Goal: Transaction & Acquisition: Purchase product/service

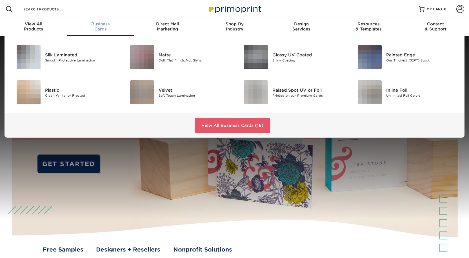
click at [106, 30] on div "Business Cards" at bounding box center [100, 26] width 67 height 10
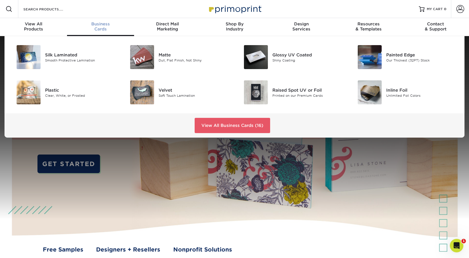
click at [106, 27] on span "Business" at bounding box center [100, 23] width 67 height 5
click at [289, 58] on div "Glossy UV Coated" at bounding box center [309, 55] width 72 height 6
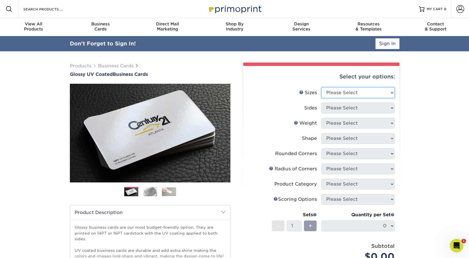
click at [344, 98] on select "Please Select 1.5" x 3.5" - Mini 1.75" x 3.5" - Mini 2" x 2" - Square 2" x 3" -…" at bounding box center [358, 92] width 73 height 11
select select "2.00x3.50"
click at [322, 96] on select "Please Select 1.5" x 3.5" - Mini 1.75" x 3.5" - Mini 2" x 2" - Square 2" x 3" -…" at bounding box center [358, 92] width 73 height 11
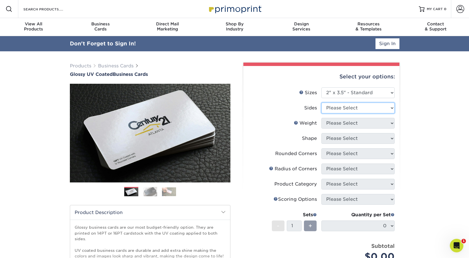
click at [334, 113] on select "Please Select Print Both Sides Print Front Only" at bounding box center [358, 108] width 73 height 11
select select "13abbda7-1d64-4f25-8bb2-c179b224825d"
click at [322, 113] on select "Please Select Print Both Sides Print Front Only" at bounding box center [358, 108] width 73 height 11
drag, startPoint x: 334, startPoint y: 136, endPoint x: 333, endPoint y: 139, distance: 2.8
click at [334, 129] on select "Please Select 16PT 14PT" at bounding box center [358, 123] width 73 height 11
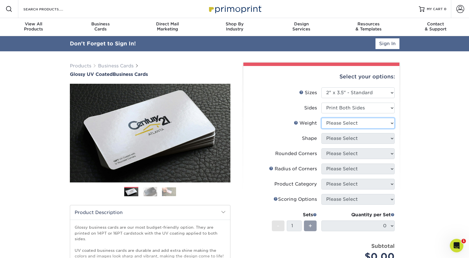
select select "16PT"
click at [322, 129] on select "Please Select 16PT 14PT" at bounding box center [358, 123] width 73 height 11
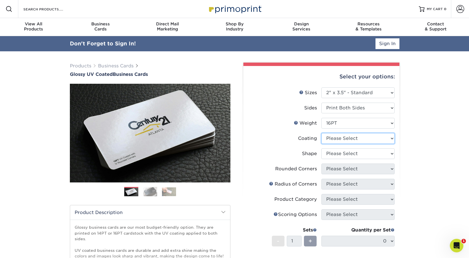
click at [332, 144] on select at bounding box center [358, 138] width 73 height 11
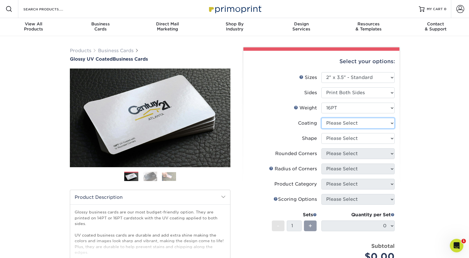
select select "1e8116af-acfc-44b1-83dc-8181aa338834"
click at [322, 129] on select at bounding box center [358, 123] width 73 height 11
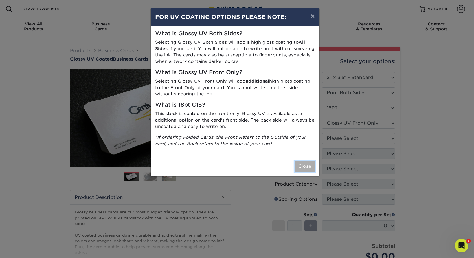
click at [306, 172] on button "Close" at bounding box center [304, 166] width 20 height 11
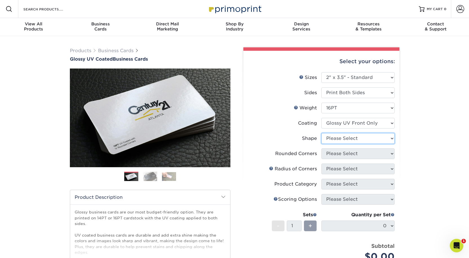
drag, startPoint x: 343, startPoint y: 157, endPoint x: 341, endPoint y: 160, distance: 3.4
click at [342, 144] on select "Please Select Standard" at bounding box center [358, 138] width 73 height 11
select select "standard"
click at [322, 144] on select "Please Select Standard" at bounding box center [358, 138] width 73 height 11
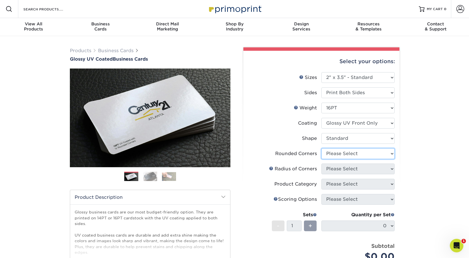
click at [340, 159] on select "Please Select Yes - Round 2 Corners Yes - Round 4 Corners No" at bounding box center [358, 153] width 73 height 11
select select "0"
click at [322, 159] on select "Please Select Yes - Round 2 Corners Yes - Round 4 Corners No" at bounding box center [358, 153] width 73 height 11
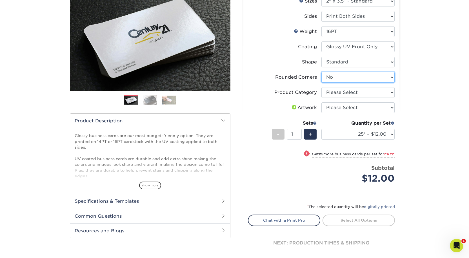
scroll to position [85, 0]
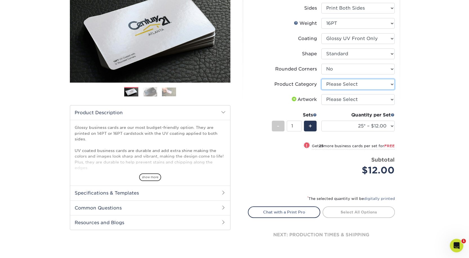
click at [345, 90] on select "Please Select Business Cards" at bounding box center [358, 84] width 73 height 11
select select "3b5148f1-0588-4f88-a218-97bcfdce65c1"
click at [322, 90] on select "Please Select Business Cards" at bounding box center [358, 84] width 73 height 11
click at [343, 105] on select "Please Select I will upload files I need a design - $100" at bounding box center [358, 99] width 73 height 11
select select "upload"
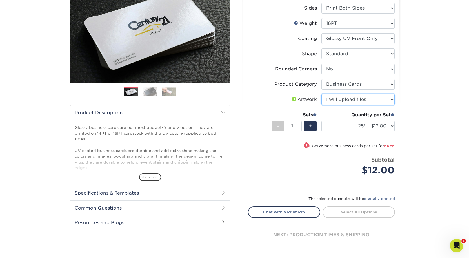
click at [322, 105] on select "Please Select I will upload files I need a design - $100" at bounding box center [358, 99] width 73 height 11
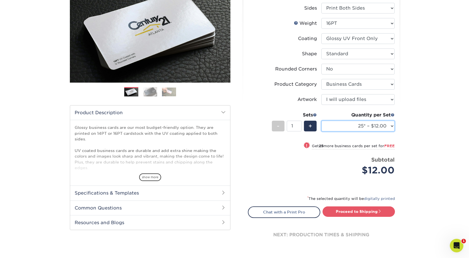
click at [348, 131] on select "25* – $12.00 50* – $12.00 100* – $12.00 250* – $21.00 500 – $42.00 1000 – $53.0…" at bounding box center [358, 126] width 73 height 11
select select "250* – $21.00"
click at [322, 131] on select "25* – $12.00 50* – $12.00 100* – $12.00 250* – $21.00 500 – $42.00 1000 – $53.0…" at bounding box center [358, 126] width 73 height 11
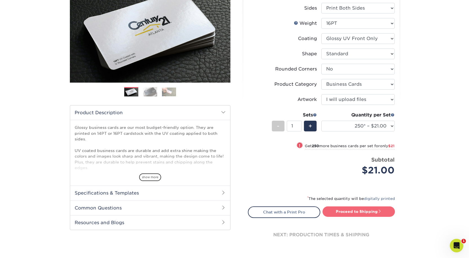
click at [354, 217] on link "Proceed to Shipping" at bounding box center [359, 211] width 72 height 10
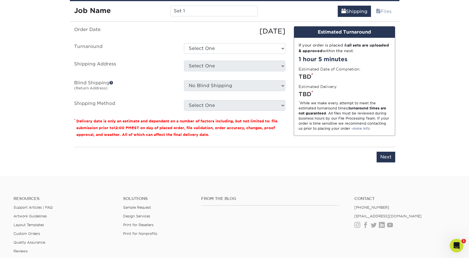
scroll to position [348, 0]
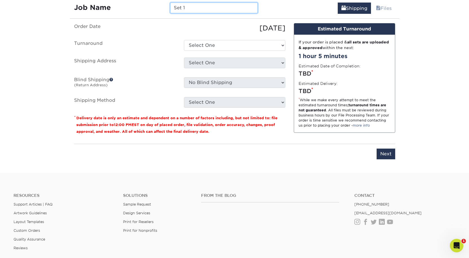
drag, startPoint x: 196, startPoint y: 34, endPoint x: 113, endPoint y: 29, distance: 83.3
click at [113, 13] on div "Job Name Set 1" at bounding box center [166, 8] width 193 height 11
type input "[PERSON_NAME]: Business Cards"
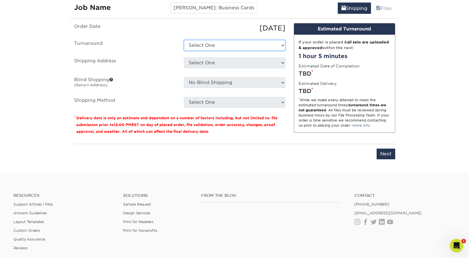
click at [200, 51] on select "Select One 2-4 Business Days 2 Day Next Business Day" at bounding box center [234, 45] width 101 height 11
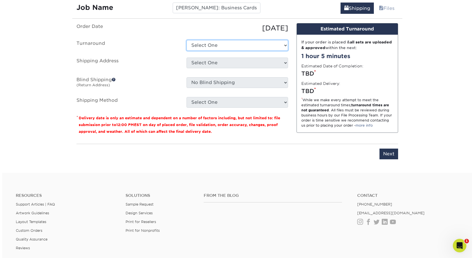
scroll to position [0, 0]
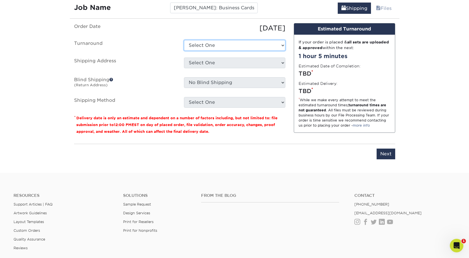
select select "198971fb-b0f2-4966-ba3b-178a1197b453"
click at [184, 51] on select "Select One 2-4 Business Days 2 Day Next Business Day" at bounding box center [234, 45] width 101 height 11
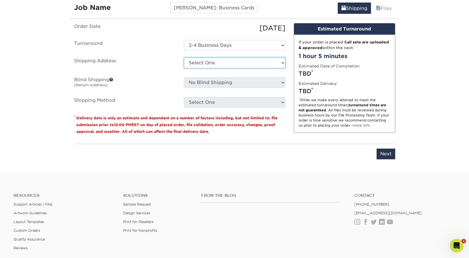
click at [200, 68] on select "Select One + Add New Address - Login" at bounding box center [234, 63] width 101 height 11
click at [283, 68] on select "Select One + Add New Address - Login" at bounding box center [234, 63] width 101 height 11
select select "newaddress"
click at [184, 68] on select "Select One + Add New Address - Login" at bounding box center [234, 63] width 101 height 11
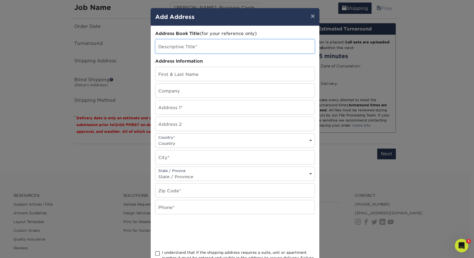
click at [167, 52] on input "text" at bounding box center [234, 46] width 159 height 14
type input "Loretta Milner: Home"
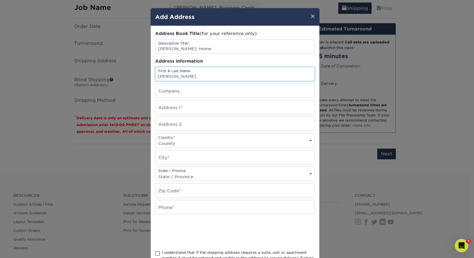
type input "[PERSON_NAME]"
type input "[STREET_ADDRESS]"
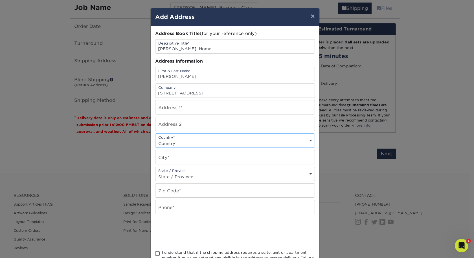
select select "US"
type input "Kamuela"
click at [305, 181] on select "State / Province Alabama Alaska Arizona Arkansas California Colorado Connecticu…" at bounding box center [234, 177] width 159 height 8
select select "HI"
click at [155, 181] on select "State / Province Alabama Alaska Arizona Arkansas California Colorado Connecticu…" at bounding box center [234, 177] width 159 height 8
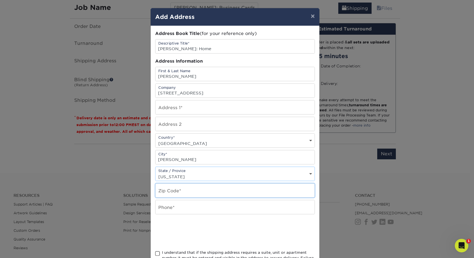
click at [166, 197] on input "text" at bounding box center [234, 191] width 159 height 14
type input "96743"
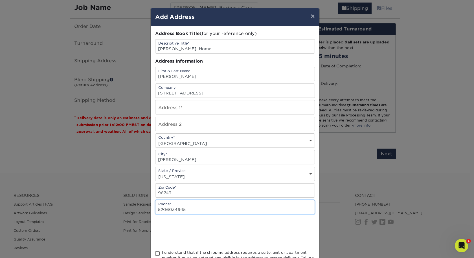
type input "5206034645"
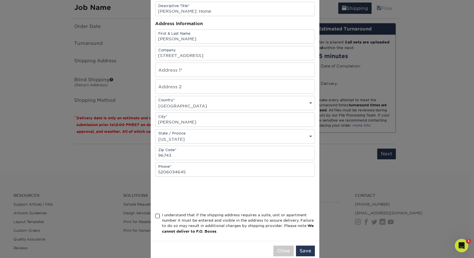
scroll to position [75, 0]
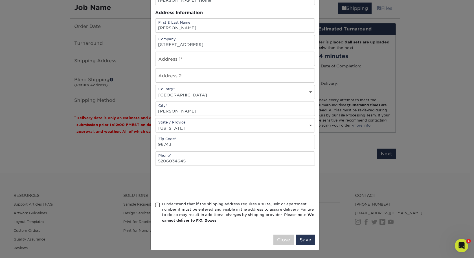
click at [158, 202] on span at bounding box center [157, 204] width 5 height 5
click at [0, 0] on input "I understand that if the shipping address requires a suite, unit or apartment n…" at bounding box center [0, 0] width 0 height 0
click at [306, 235] on button "Save" at bounding box center [305, 240] width 19 height 11
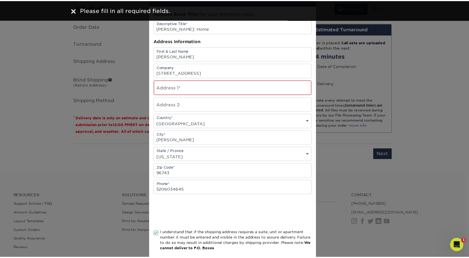
scroll to position [19, 0]
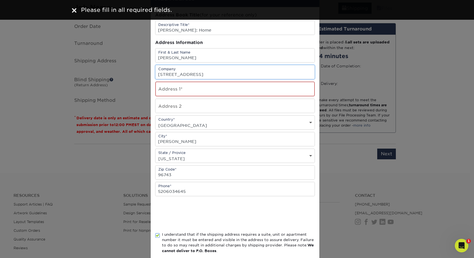
drag, startPoint x: 243, startPoint y: 84, endPoint x: 89, endPoint y: 83, distance: 154.2
click at [89, 83] on div "× Add Address Address Book Title (for your reference only) Descriptive Title* L…" at bounding box center [237, 129] width 474 height 258
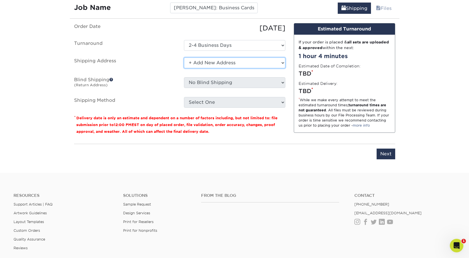
click at [204, 68] on select "Select One + Add New Address - Login" at bounding box center [234, 63] width 101 height 11
click at [184, 68] on select "Select One + Add New Address - Login" at bounding box center [234, 63] width 101 height 11
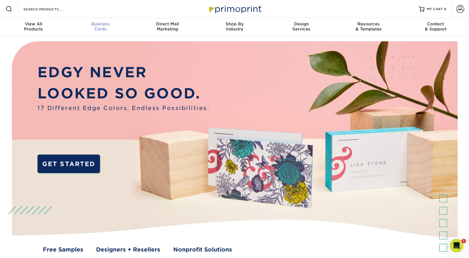
click at [102, 27] on span "Business" at bounding box center [100, 23] width 67 height 5
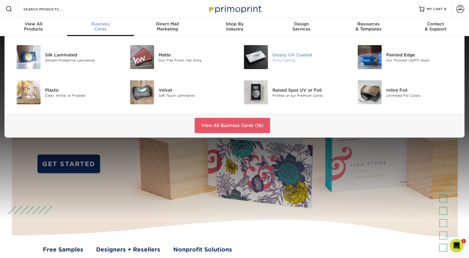
click at [293, 58] on div "Glossy UV Coated" at bounding box center [309, 55] width 72 height 6
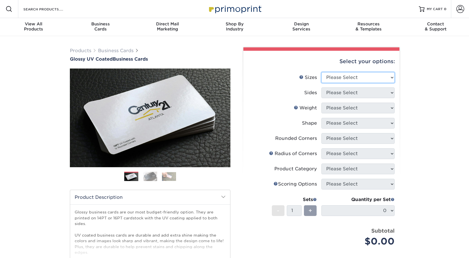
click at [329, 83] on select "Please Select 1.5" x 3.5" - Mini 1.75" x 3.5" - Mini 2" x 2" - Square 2" x 3" -…" at bounding box center [358, 77] width 73 height 11
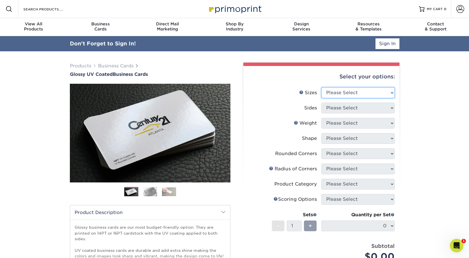
select select "2.00x3.50"
click at [322, 96] on select "Please Select 1.5" x 3.5" - Mini 1.75" x 3.5" - Mini 2" x 2" - Square 2" x 3" -…" at bounding box center [358, 92] width 73 height 11
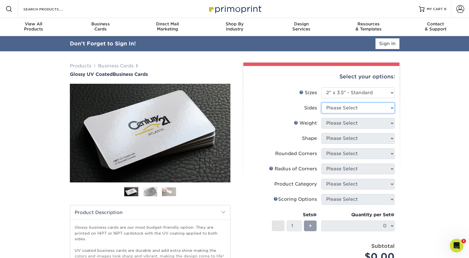
click at [336, 113] on select "Please Select Print Both Sides Print Front Only" at bounding box center [358, 108] width 73 height 11
select select "13abbda7-1d64-4f25-8bb2-c179b224825d"
click at [322, 113] on select "Please Select Print Both Sides Print Front Only" at bounding box center [358, 108] width 73 height 11
click at [333, 129] on select "Please Select 16PT 14PT" at bounding box center [358, 123] width 73 height 11
select select "16PT"
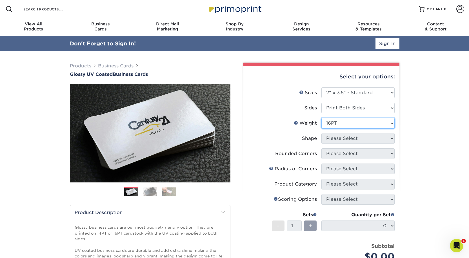
click at [322, 129] on select "Please Select 16PT 14PT" at bounding box center [358, 123] width 73 height 11
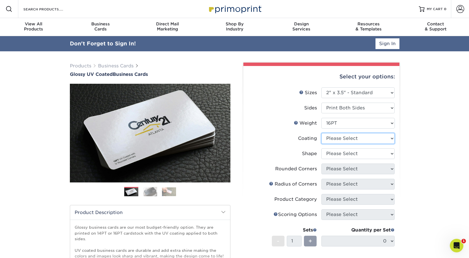
click at [333, 144] on select at bounding box center [358, 138] width 73 height 11
select select "1e8116af-acfc-44b1-83dc-8181aa338834"
click at [322, 144] on select at bounding box center [358, 138] width 73 height 11
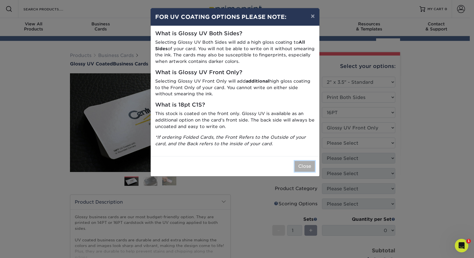
click at [303, 172] on button "Close" at bounding box center [304, 166] width 20 height 11
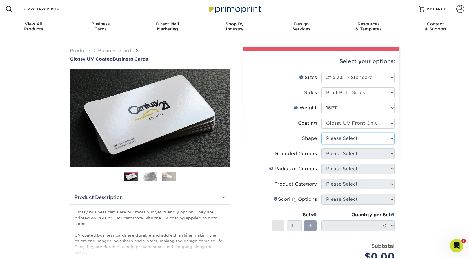
click at [341, 144] on select "Please Select Standard" at bounding box center [358, 138] width 73 height 11
select select "standard"
click at [322, 144] on select "Please Select Standard" at bounding box center [358, 138] width 73 height 11
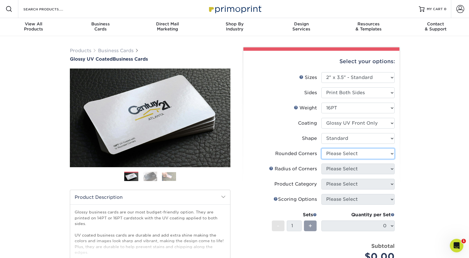
click at [333, 159] on select "Please Select Yes - Round 2 Corners Yes - Round 4 Corners No" at bounding box center [358, 153] width 73 height 11
select select "0"
click at [322, 159] on select "Please Select Yes - Round 2 Corners Yes - Round 4 Corners No" at bounding box center [358, 153] width 73 height 11
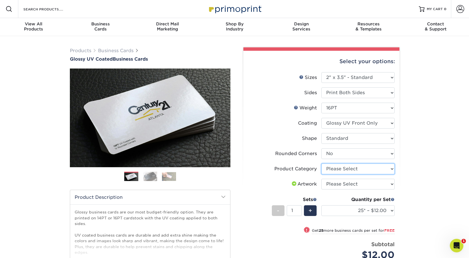
click at [334, 174] on select "Please Select Business Cards" at bounding box center [358, 169] width 73 height 11
select select "3b5148f1-0588-4f88-a218-97bcfdce65c1"
click at [322, 174] on select "Please Select Business Cards" at bounding box center [358, 169] width 73 height 11
click at [335, 189] on select "Please Select I will upload files I need a design - $100" at bounding box center [358, 184] width 73 height 11
select select "upload"
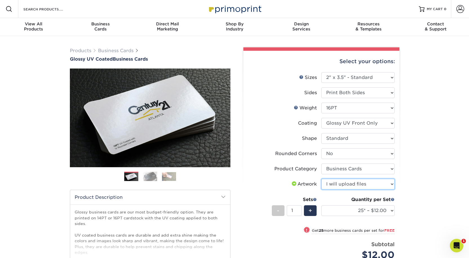
click at [322, 189] on select "Please Select I will upload files I need a design - $100" at bounding box center [358, 184] width 73 height 11
click at [385, 216] on select "25* – $12.00 50* – $12.00 100* – $12.00 250* – $21.00 500 – $42.00 1000 – $53.0…" at bounding box center [358, 210] width 73 height 11
select select "250* – $21.00"
click at [322, 216] on select "25* – $12.00 50* – $12.00 100* – $12.00 250* – $21.00 500 – $42.00 1000 – $53.0…" at bounding box center [358, 210] width 73 height 11
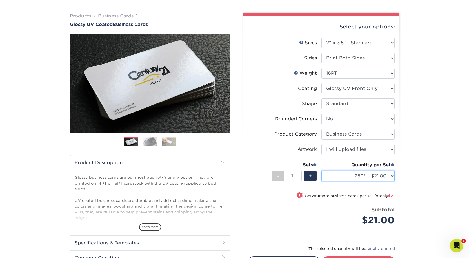
scroll to position [141, 0]
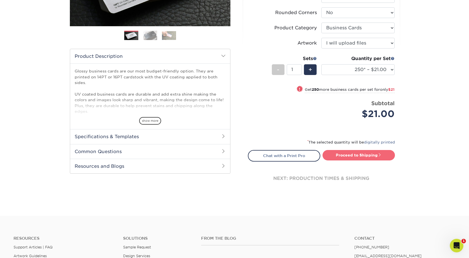
click at [365, 160] on link "Proceed to Shipping" at bounding box center [359, 155] width 72 height 10
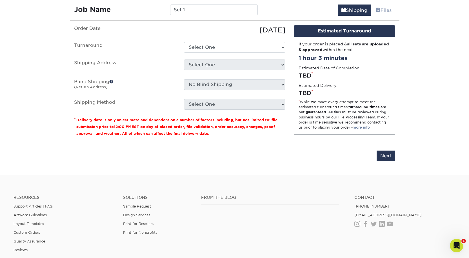
scroll to position [348, 0]
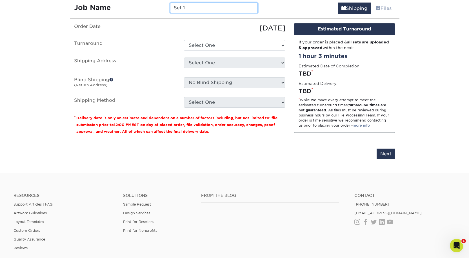
click at [202, 13] on input "Set 1" at bounding box center [214, 8] width 88 height 11
type input "S"
click at [216, 13] on input "Loretta" at bounding box center [214, 8] width 88 height 11
type input "[PERSON_NAME]: Business Cards"
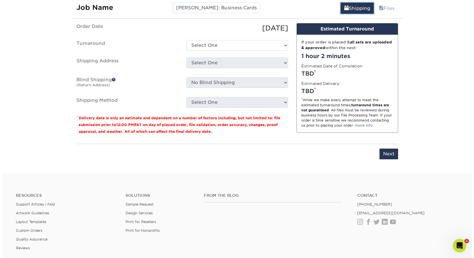
scroll to position [0, 0]
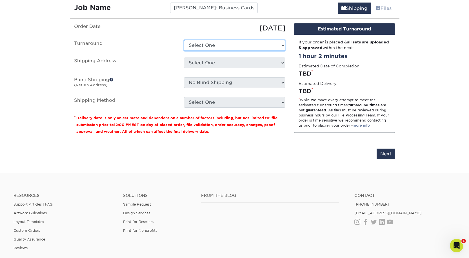
click at [203, 51] on select "Select One 2-4 Business Days 2 Day Next Business Day" at bounding box center [234, 45] width 101 height 11
select select "198971fb-b0f2-4966-ba3b-178a1197b453"
click at [184, 51] on select "Select One 2-4 Business Days 2 Day Next Business Day" at bounding box center [234, 45] width 101 height 11
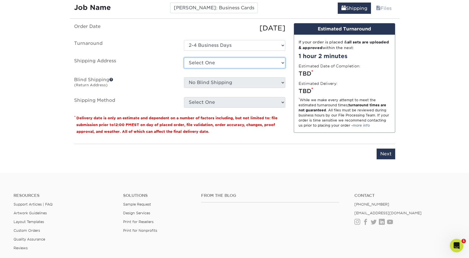
click at [202, 68] on select "Select One + Add New Address - Login" at bounding box center [234, 63] width 101 height 11
select select "newaddress"
click at [184, 68] on select "Select One + Add New Address - Login" at bounding box center [234, 63] width 101 height 11
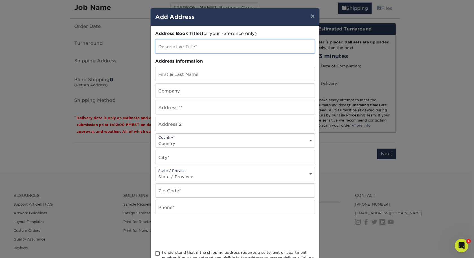
click at [165, 52] on input "text" at bounding box center [234, 46] width 159 height 14
type input "Loretta Milner: Home"
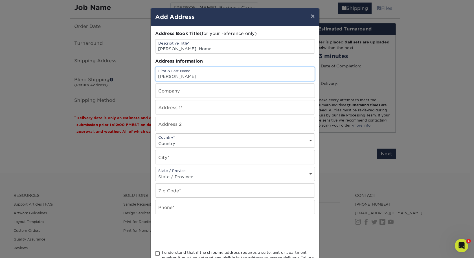
type input "[PERSON_NAME]"
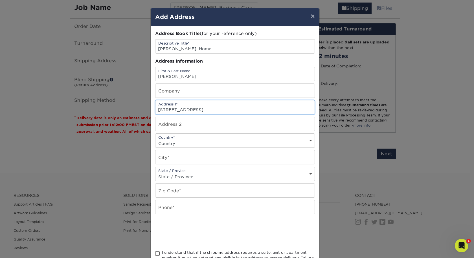
type input "[STREET_ADDRESS]"
select select "US"
type input "Kamuela"
select select "HI"
type input "96743"
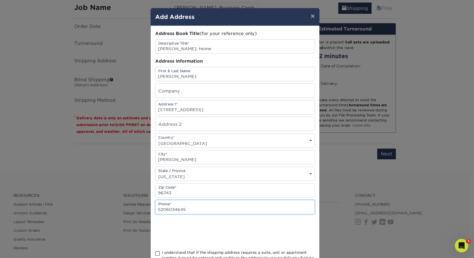
type input "5206034645"
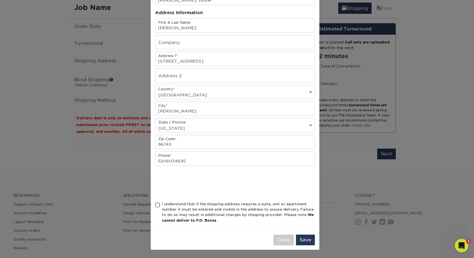
scroll to position [75, 0]
click at [155, 202] on span at bounding box center [157, 204] width 5 height 5
click at [0, 0] on input "I understand that if the shipping address requires a suite, unit or apartment n…" at bounding box center [0, 0] width 0 height 0
click at [297, 239] on button "Save" at bounding box center [305, 240] width 19 height 11
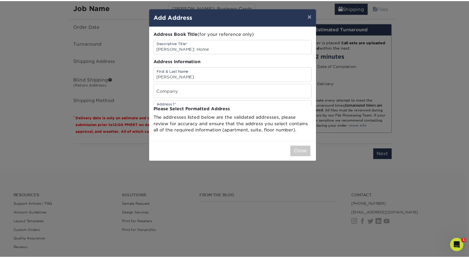
scroll to position [0, 0]
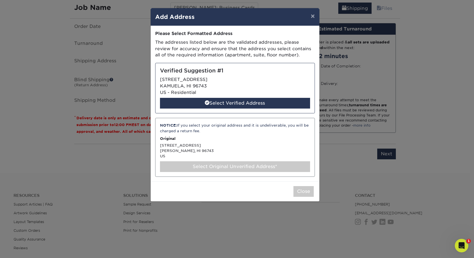
click at [236, 172] on div "Select Original Unverified Address*" at bounding box center [235, 166] width 150 height 11
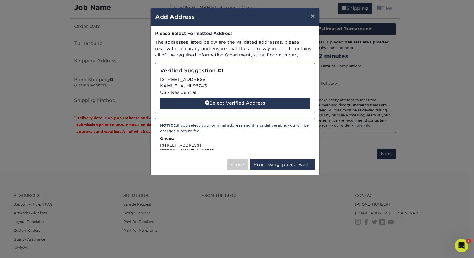
select select "286583"
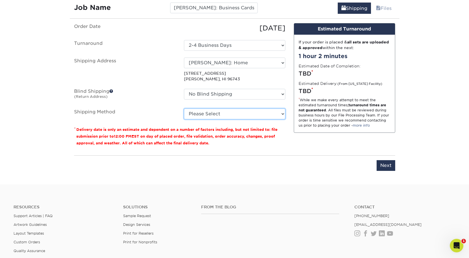
click at [218, 119] on select "Please Select Ground Shipping (+$7.84) 2 Day Air Shipping (+$53.79) Next Day Sh…" at bounding box center [234, 114] width 101 height 11
select select "03"
click at [184, 119] on select "Please Select Ground Shipping (+$7.84) 2 Day Air Shipping (+$53.79) Next Day Sh…" at bounding box center [234, 114] width 101 height 11
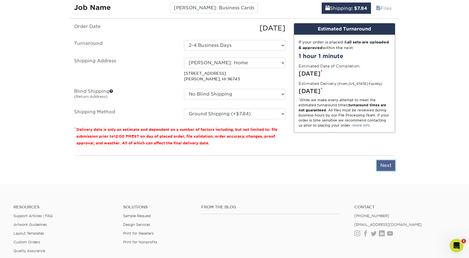
click at [386, 171] on input "Next" at bounding box center [386, 165] width 19 height 11
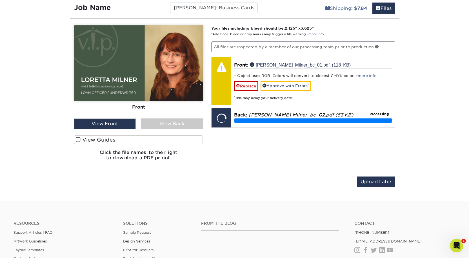
click at [181, 129] on div "View Back" at bounding box center [172, 123] width 62 height 11
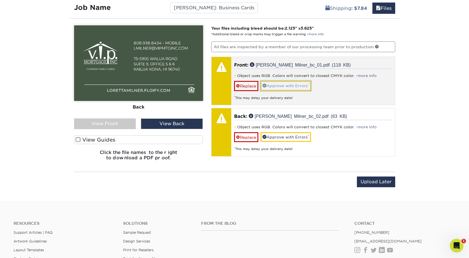
click at [285, 90] on link "Approve with Errors *" at bounding box center [286, 86] width 50 height 10
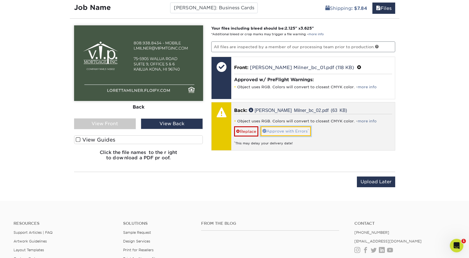
click at [292, 136] on link "Approve with Errors *" at bounding box center [286, 131] width 50 height 10
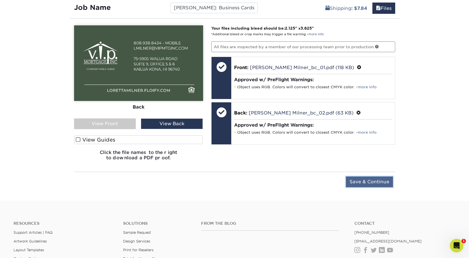
click at [367, 187] on input "Save & Continue" at bounding box center [369, 181] width 47 height 11
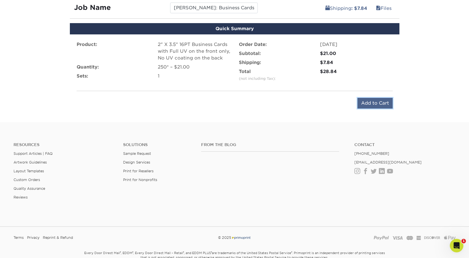
click at [370, 109] on input "Add to Cart" at bounding box center [375, 103] width 35 height 11
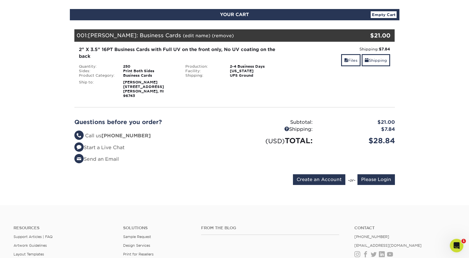
scroll to position [141, 0]
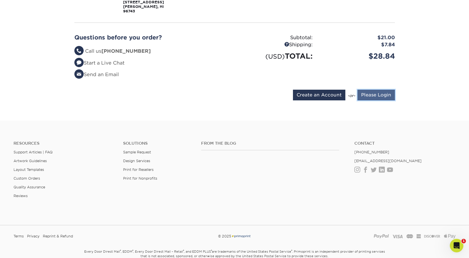
click at [375, 100] on input "Please Login" at bounding box center [376, 95] width 37 height 11
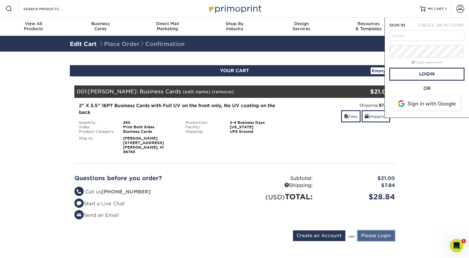
scroll to position [0, 0]
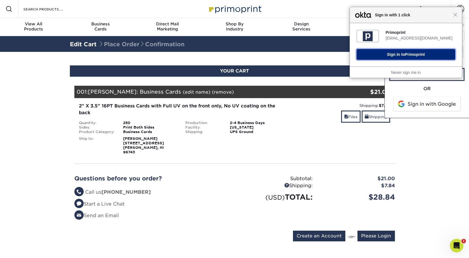
click at [414, 52] on span "Primoprint" at bounding box center [415, 54] width 20 height 5
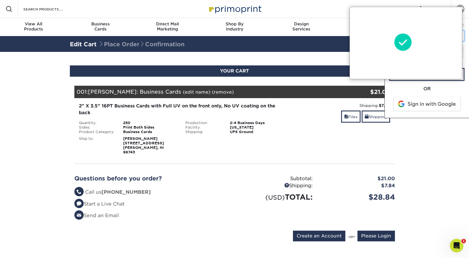
type input "[EMAIL_ADDRESS][DOMAIN_NAME]"
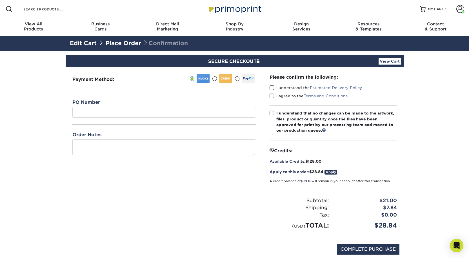
click at [273, 90] on span at bounding box center [272, 87] width 5 height 5
click at [0, 0] on input "I understand the Estimated Delivery Policy" at bounding box center [0, 0] width 0 height 0
click at [273, 99] on span at bounding box center [272, 95] width 5 height 5
click at [0, 0] on input "I agree to the Terms and Conditions" at bounding box center [0, 0] width 0 height 0
click at [273, 116] on span at bounding box center [272, 113] width 5 height 5
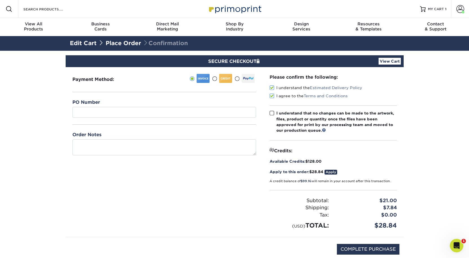
click at [0, 0] on input "I understand that no changes can be made to the artwork, files, product or quan…" at bounding box center [0, 0] width 0 height 0
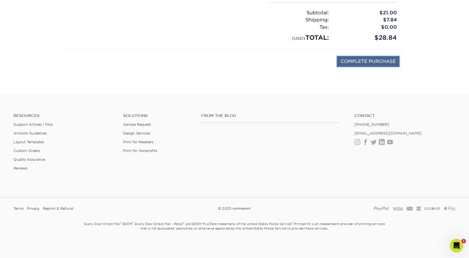
click at [378, 67] on input "COMPLETE PURCHASE" at bounding box center [368, 61] width 63 height 11
type input "PROCESSING, PLEASE WAIT..."
